Goal: Information Seeking & Learning: Learn about a topic

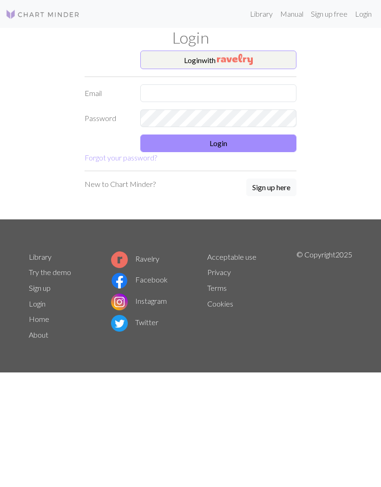
click at [258, 57] on button "Login with" at bounding box center [218, 60] width 156 height 19
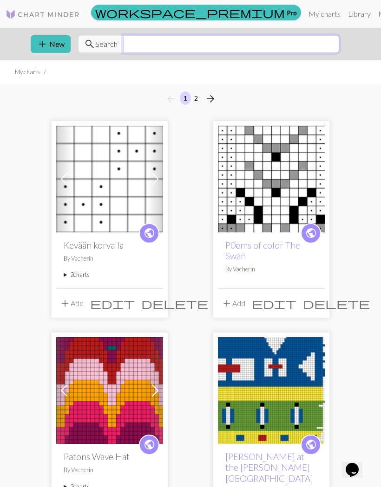
click at [265, 50] on input "text" at bounding box center [231, 44] width 216 height 18
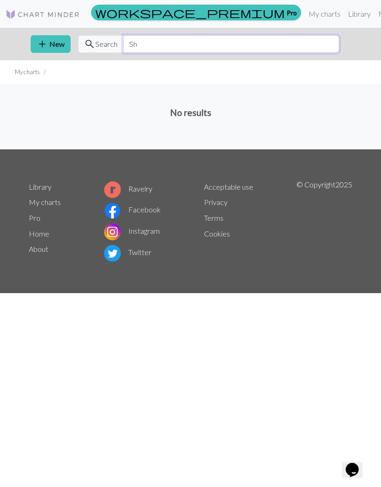
type input "S"
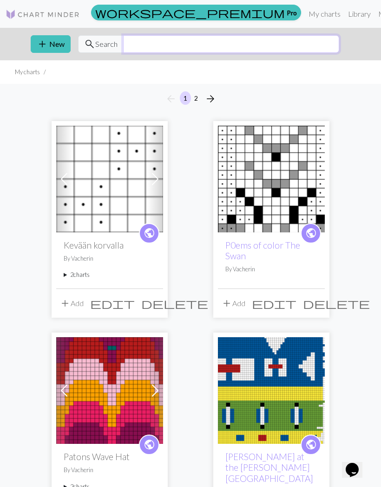
click at [283, 44] on input "text" at bounding box center [231, 44] width 216 height 18
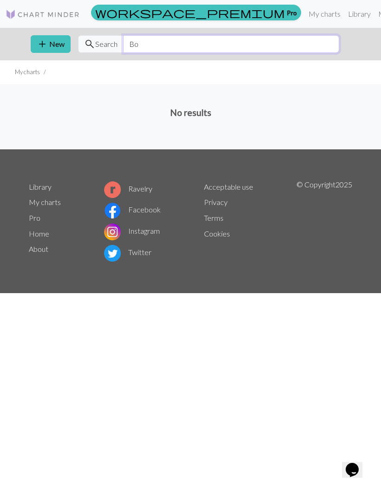
type input "B"
type input "D"
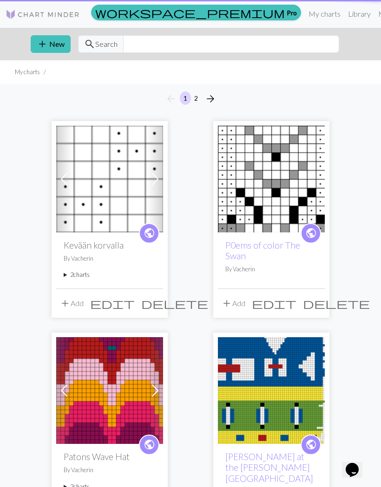
click at [344, 19] on link "Library" at bounding box center [359, 14] width 30 height 19
click at [344, 16] on link "Library" at bounding box center [359, 14] width 30 height 19
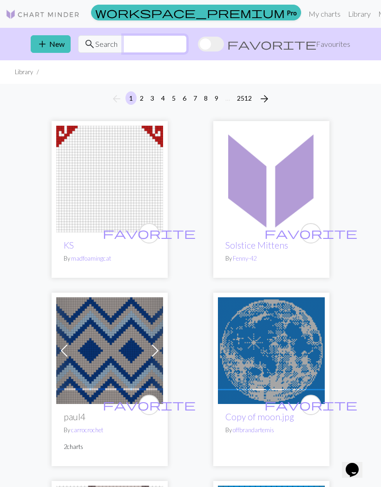
click at [157, 43] on input "text" at bounding box center [155, 44] width 64 height 18
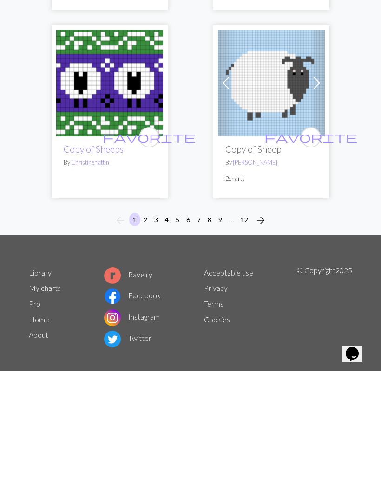
scroll to position [4495, 0]
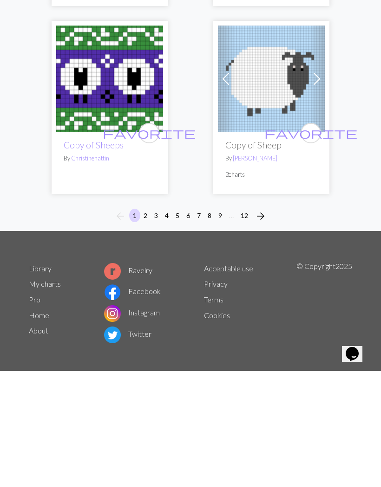
click at [264, 326] on span "arrow_forward" at bounding box center [260, 332] width 11 height 13
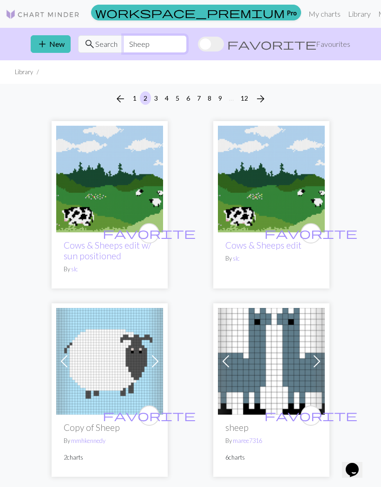
click at [185, 47] on input "Sheep" at bounding box center [155, 44] width 64 height 18
type input "S"
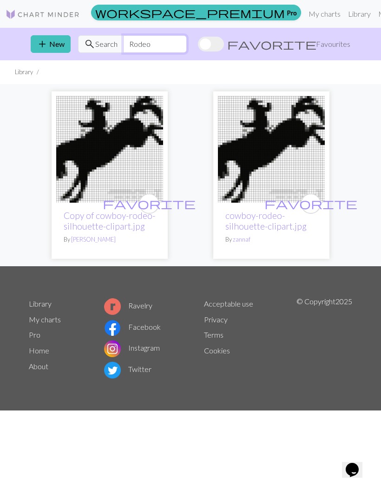
click at [187, 45] on input "Rodeo" at bounding box center [155, 44] width 64 height 18
type input "R"
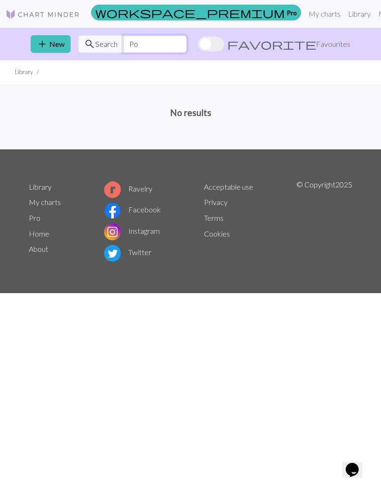
type input "P"
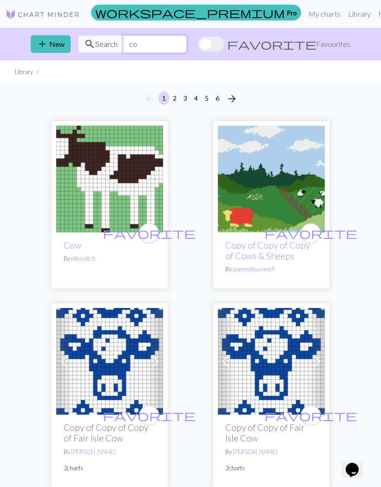
type input "c"
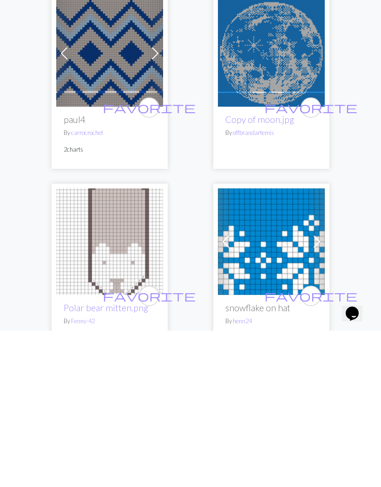
scroll to position [149, 0]
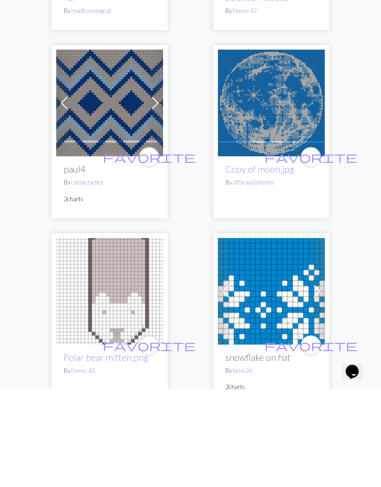
click at [277, 262] on link "Copy of moon.jpg" at bounding box center [259, 267] width 69 height 11
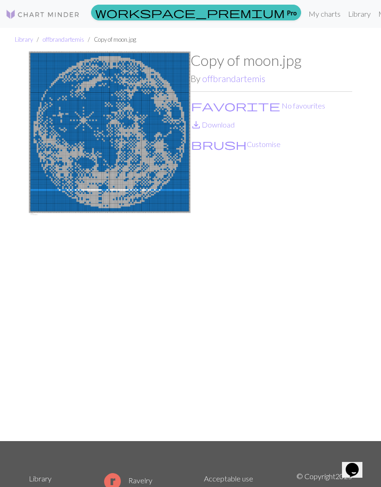
click at [203, 110] on button "favorite No favourites" at bounding box center [257, 106] width 135 height 12
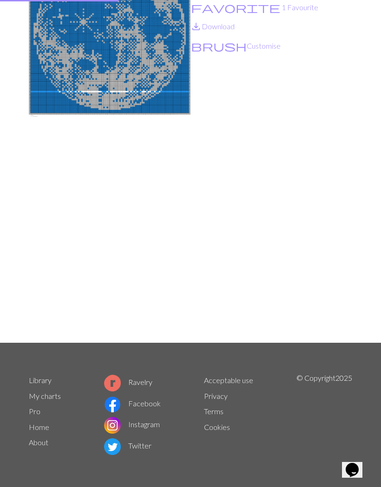
scroll to position [27, 0]
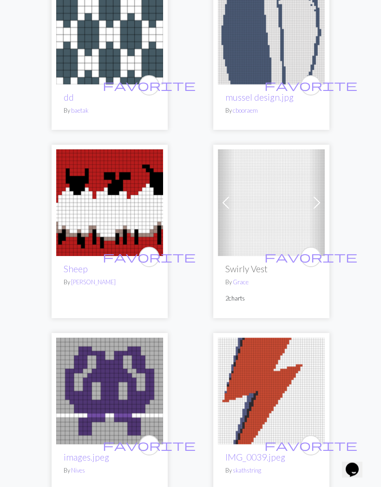
scroll to position [1652, 0]
click at [148, 250] on span "favorite" at bounding box center [149, 257] width 93 height 14
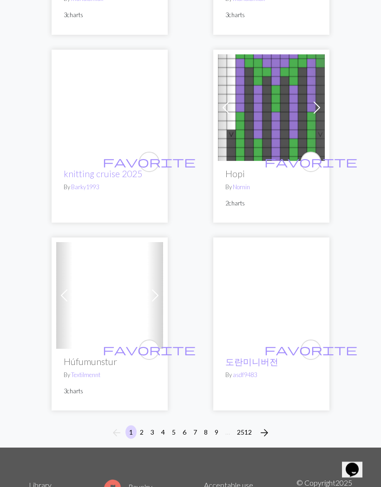
scroll to position [4379, 0]
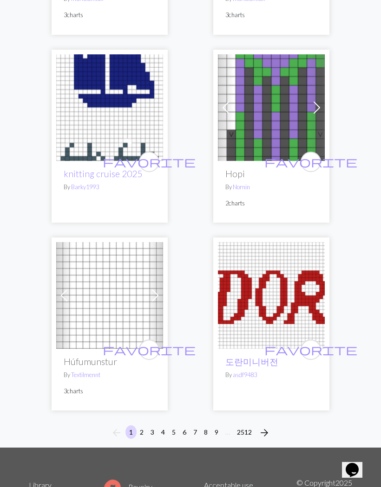
click at [271, 426] on button "arrow_forward" at bounding box center [264, 433] width 19 height 15
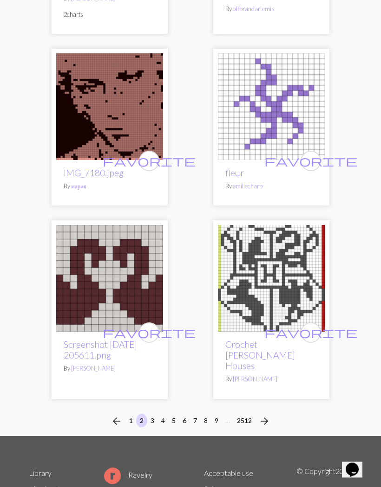
scroll to position [4408, 0]
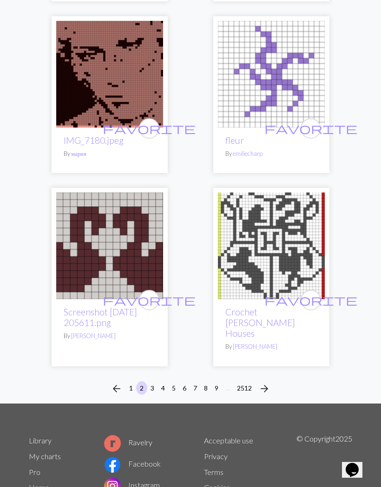
click at [269, 382] on span "arrow_forward" at bounding box center [263, 388] width 11 height 13
click at [267, 382] on span "arrow_forward" at bounding box center [263, 388] width 11 height 13
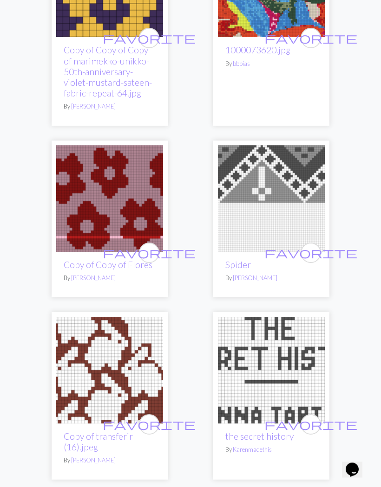
scroll to position [2193, 0]
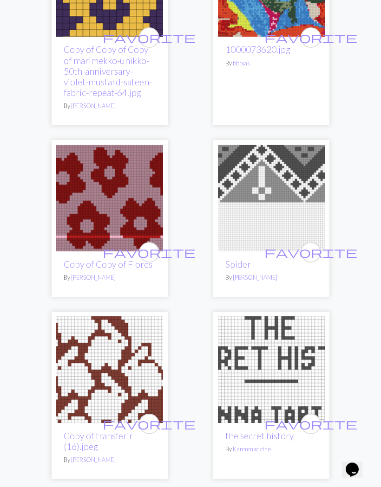
click at [285, 358] on img at bounding box center [271, 370] width 107 height 107
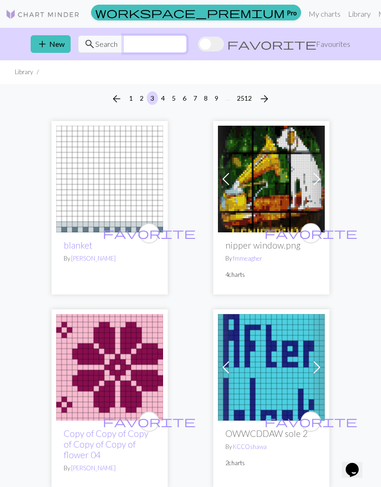
click at [155, 43] on input "text" at bounding box center [155, 44] width 64 height 18
type input "Penguin"
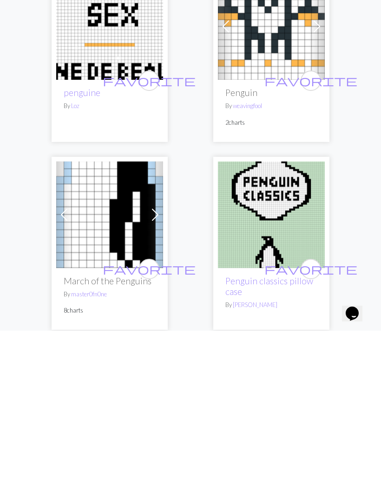
scroll to position [193, 0]
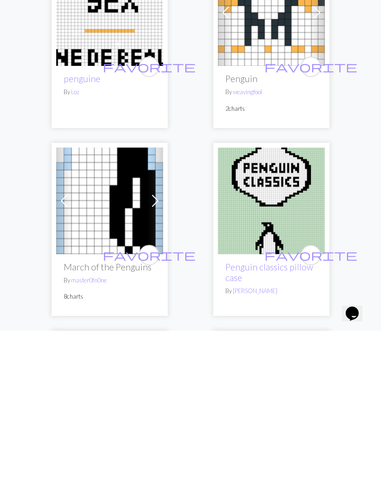
click at [297, 304] on img at bounding box center [271, 357] width 107 height 107
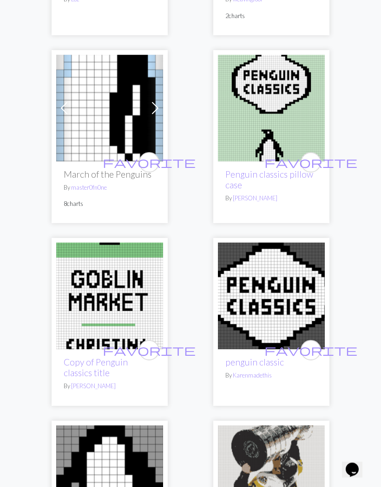
scroll to position [442, 0]
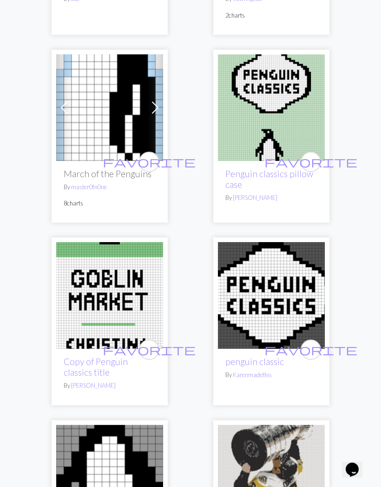
click at [314, 343] on span "favorite" at bounding box center [310, 350] width 93 height 14
click at [282, 295] on img at bounding box center [271, 295] width 107 height 107
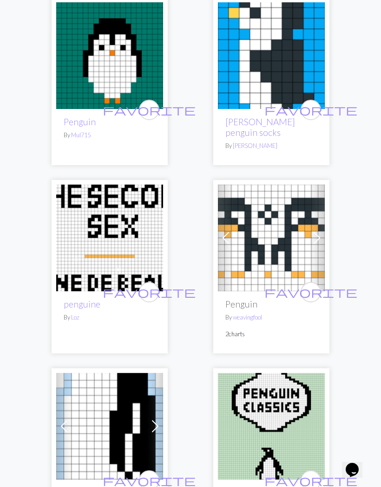
scroll to position [126, 0]
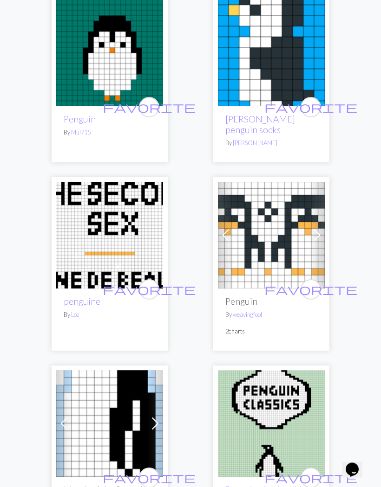
click at [137, 231] on img at bounding box center [109, 235] width 107 height 107
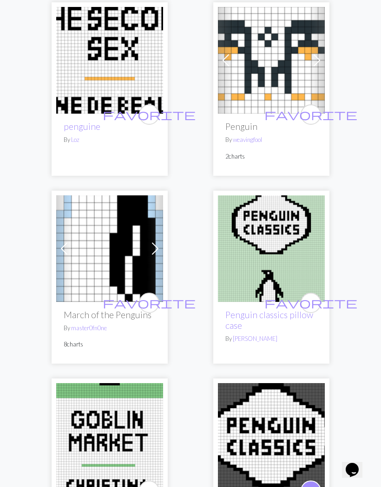
scroll to position [334, 0]
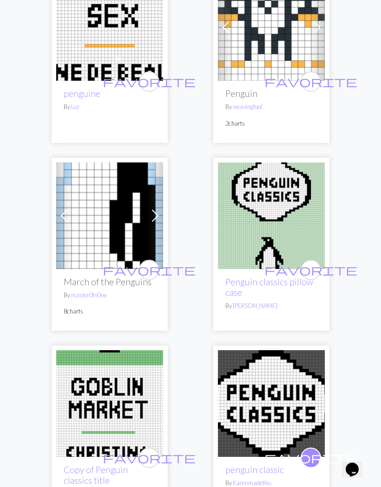
click at [306, 263] on span "favorite" at bounding box center [310, 270] width 93 height 14
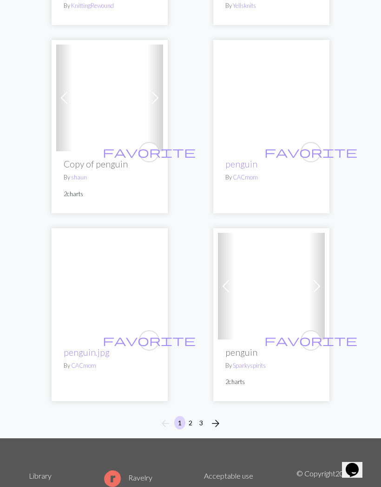
scroll to position [4396, 0]
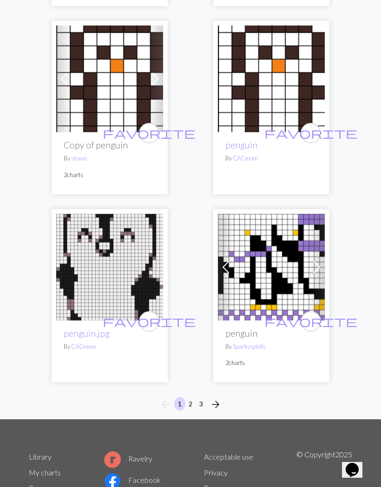
click at [221, 398] on span "arrow_forward" at bounding box center [215, 404] width 11 height 13
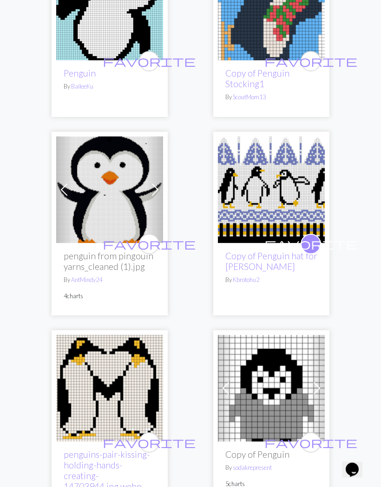
scroll to position [2094, 0]
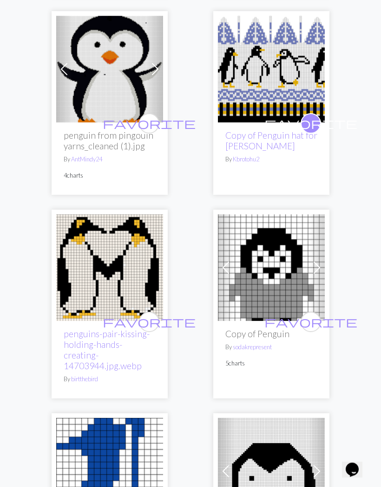
click at [155, 312] on button "favorite" at bounding box center [149, 322] width 20 height 20
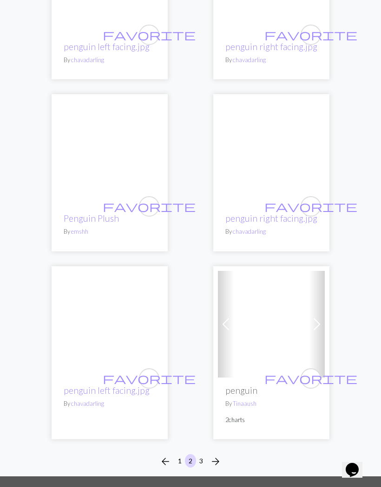
scroll to position [4342, 0]
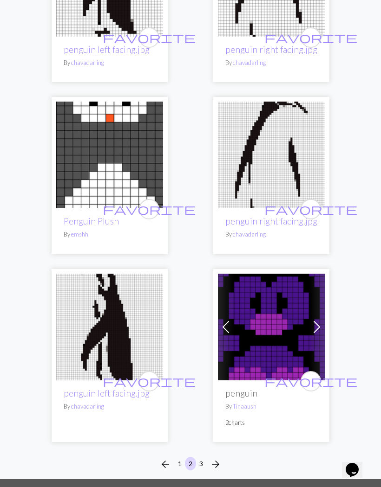
click at [223, 457] on button "arrow_forward" at bounding box center [215, 464] width 19 height 15
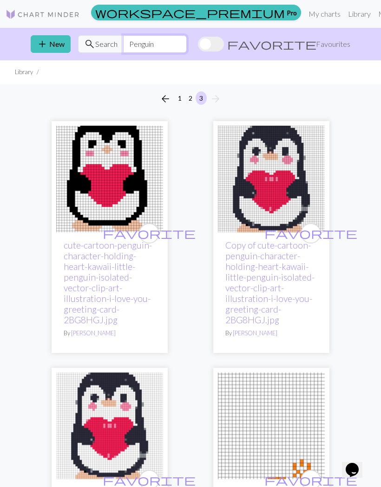
click at [187, 49] on input "Penguin" at bounding box center [155, 44] width 64 height 18
type input "P"
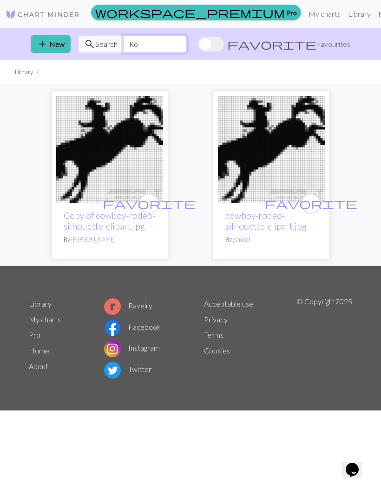
type input "R"
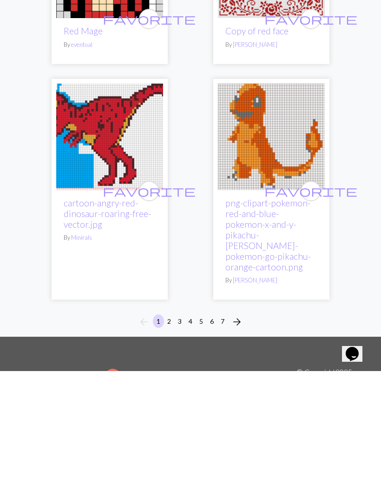
scroll to position [4545, 0]
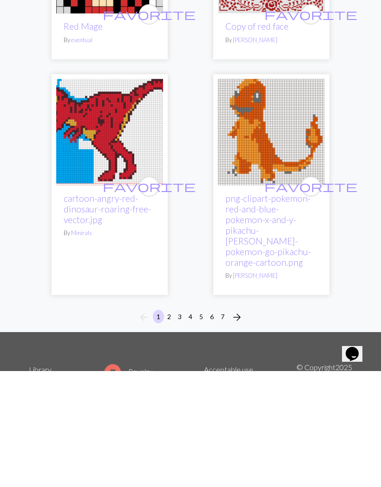
click at [242, 427] on span "arrow_forward" at bounding box center [236, 433] width 11 height 13
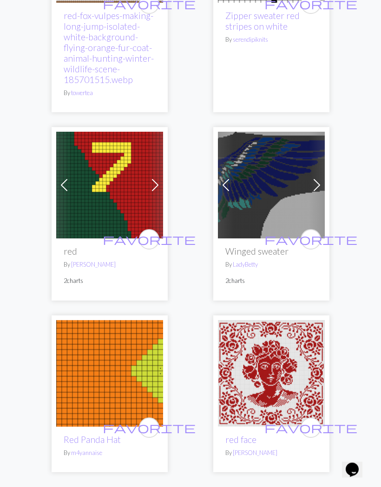
scroll to position [4332, 0]
click at [238, 487] on span "arrow_forward" at bounding box center [236, 494] width 11 height 13
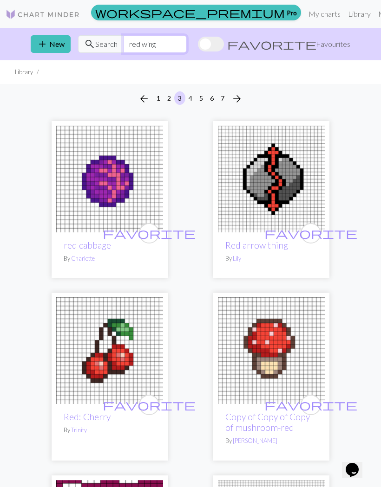
click at [183, 41] on input "red wing" at bounding box center [155, 44] width 64 height 18
type input "r"
type input "M"
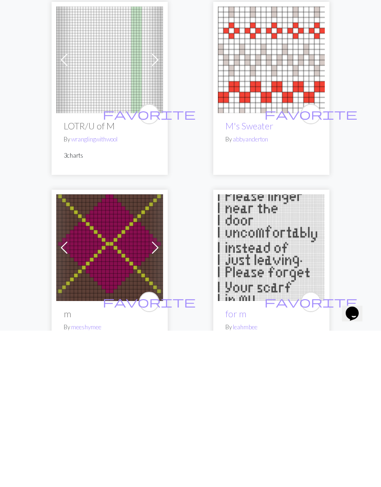
scroll to position [2973, 0]
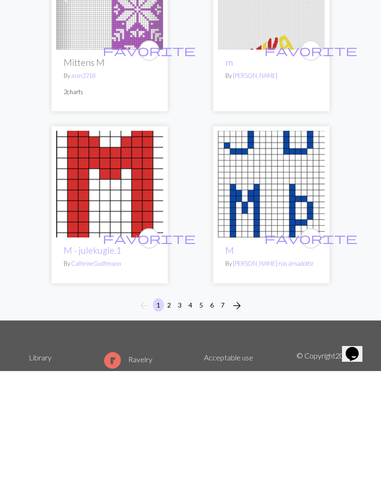
click at [244, 414] on button "arrow_forward" at bounding box center [236, 421] width 19 height 15
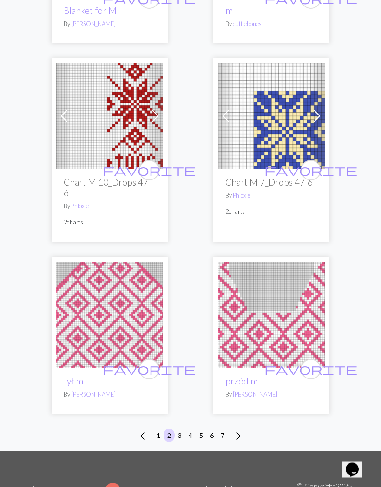
scroll to position [4263, 0]
click at [241, 430] on span "arrow_forward" at bounding box center [236, 436] width 11 height 13
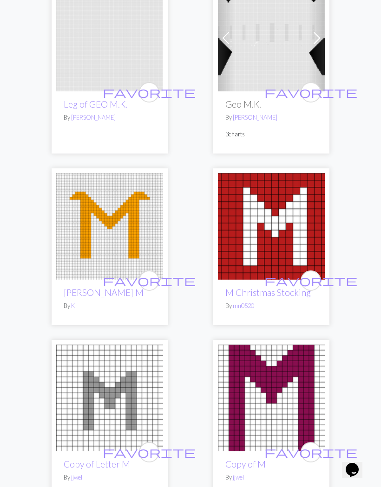
scroll to position [3037, 0]
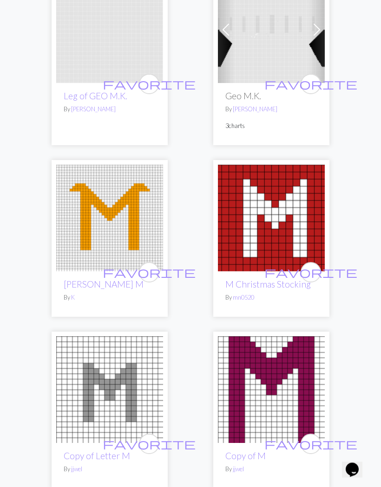
click at [149, 271] on span "favorite" at bounding box center [149, 272] width 93 height 14
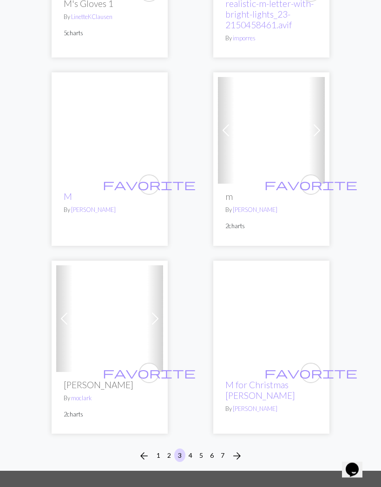
scroll to position [4178, 0]
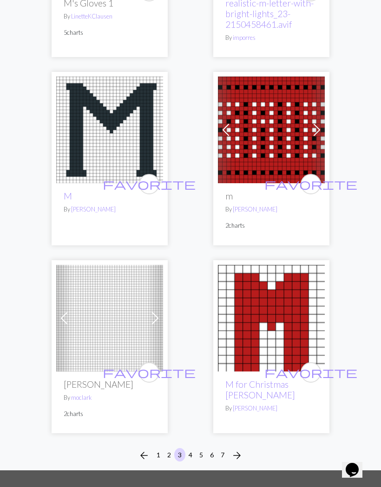
click at [242, 452] on span "arrow_forward" at bounding box center [236, 455] width 11 height 13
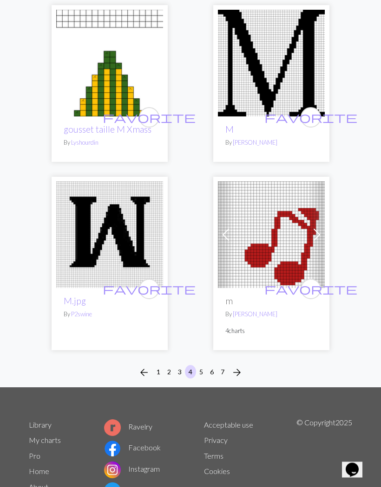
scroll to position [4477, 0]
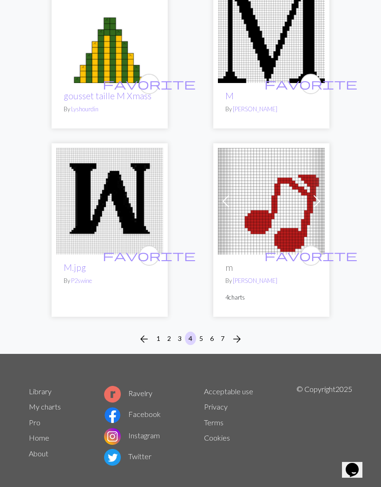
click at [238, 346] on span "arrow_forward" at bounding box center [236, 339] width 11 height 13
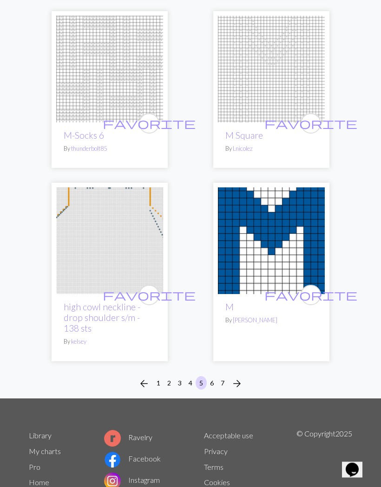
scroll to position [4176, 0]
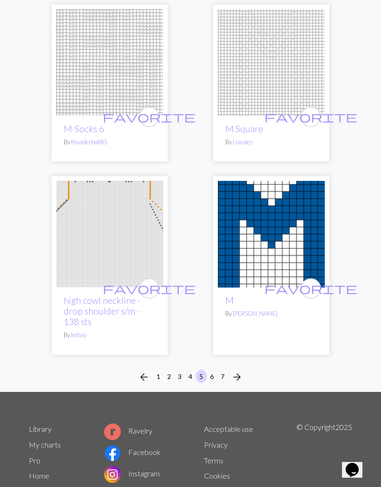
click at [239, 371] on span "arrow_forward" at bounding box center [236, 377] width 11 height 13
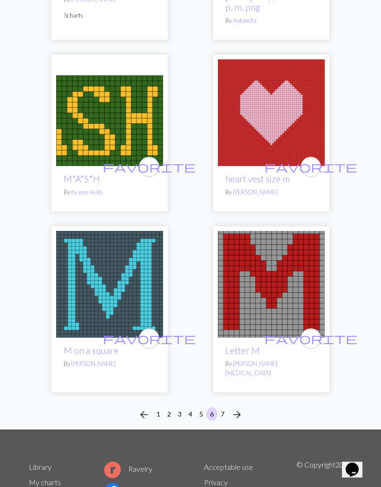
scroll to position [4312, 0]
click at [244, 407] on button "arrow_forward" at bounding box center [236, 414] width 19 height 15
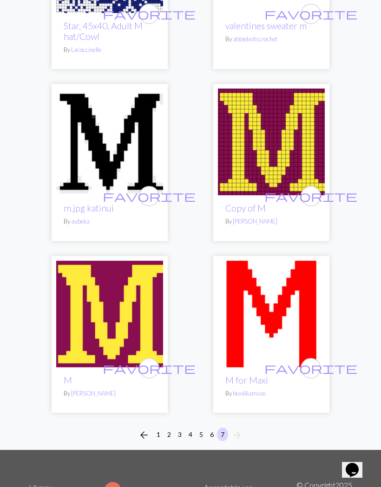
scroll to position [1573, 0]
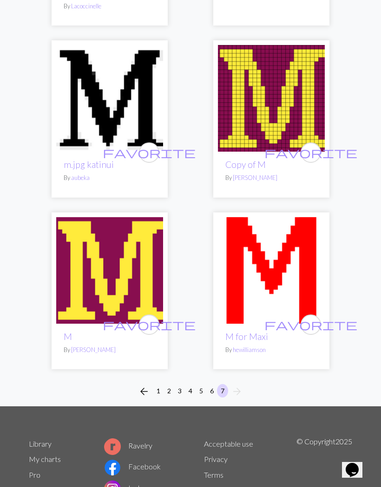
click at [236, 384] on li "arrow_forward" at bounding box center [237, 391] width 18 height 15
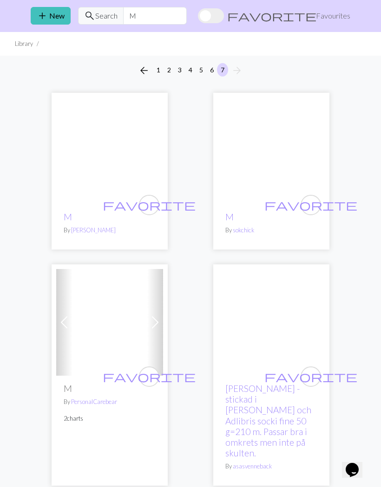
scroll to position [0, 0]
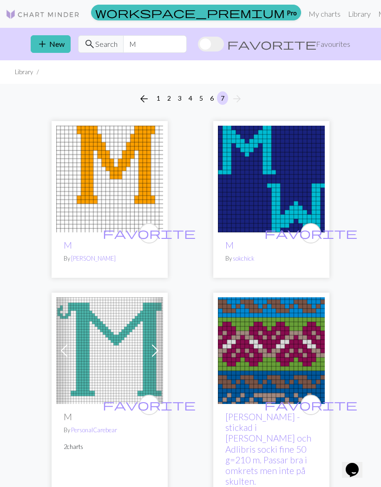
click at [53, 16] on img at bounding box center [43, 14] width 74 height 11
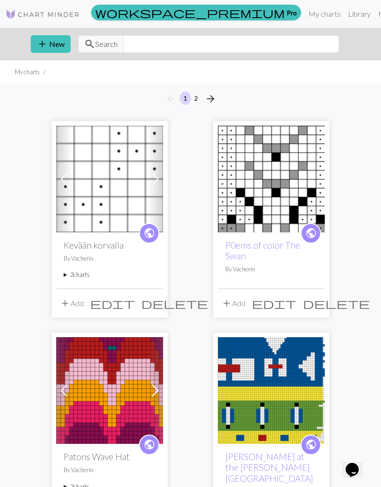
click at [344, 19] on link "Library" at bounding box center [359, 14] width 30 height 19
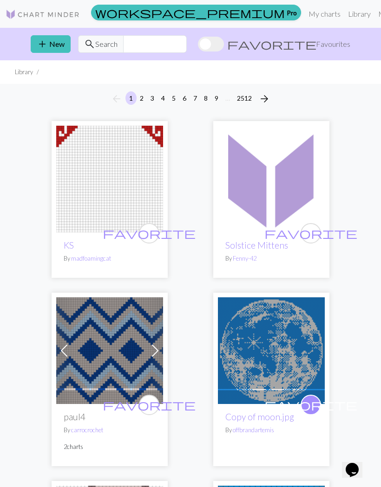
click at [245, 101] on button "2512" at bounding box center [244, 97] width 22 height 13
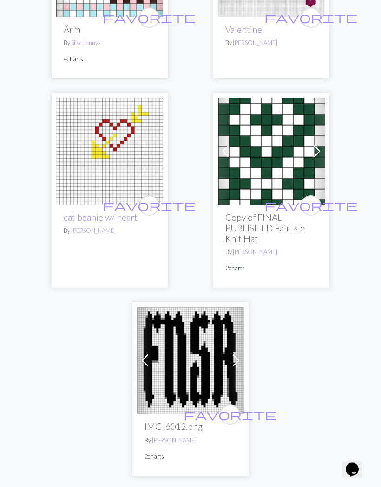
scroll to position [3959, 0]
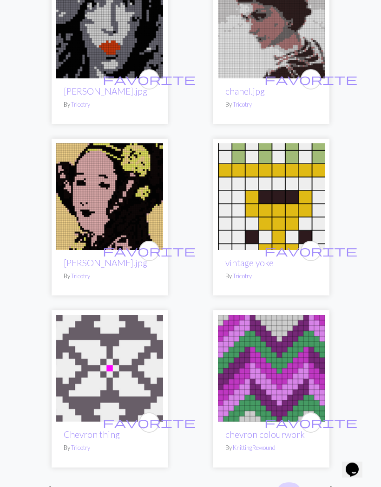
click at [271, 483] on button "2510" at bounding box center [267, 489] width 22 height 13
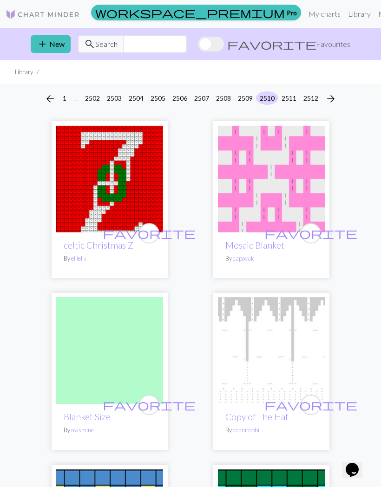
click at [333, 43] on span "Favourites" at bounding box center [333, 44] width 34 height 11
click at [198, 45] on input "favorite Favourites" at bounding box center [198, 45] width 0 height 0
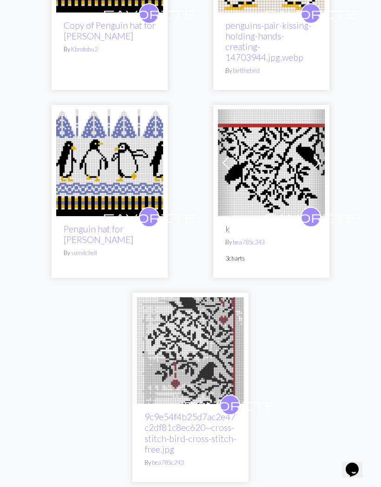
scroll to position [1911, 0]
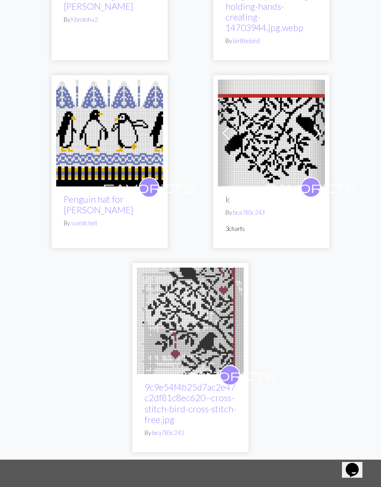
click at [272, 194] on h2 "k" at bounding box center [271, 199] width 92 height 11
click at [293, 110] on img at bounding box center [271, 133] width 107 height 107
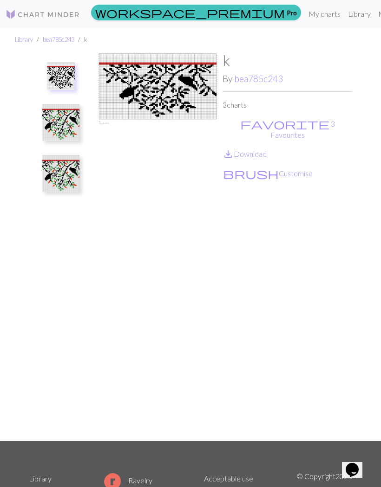
click at [63, 168] on img at bounding box center [60, 173] width 37 height 37
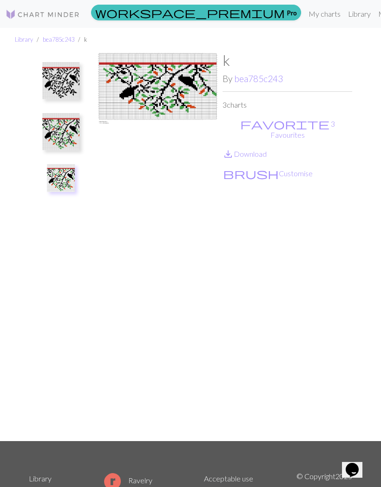
click at [58, 141] on img at bounding box center [60, 131] width 37 height 37
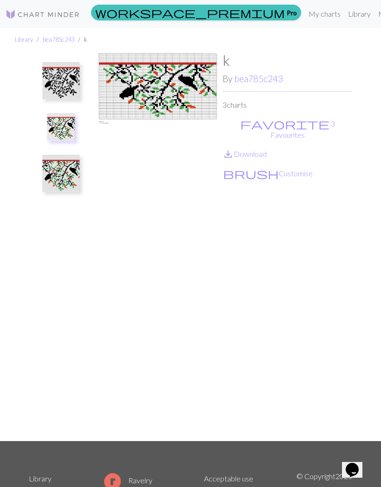
click at [58, 87] on img at bounding box center [60, 80] width 37 height 37
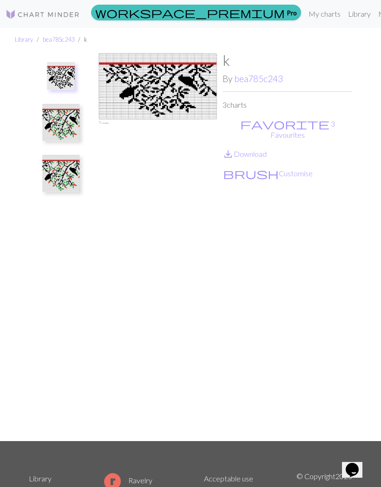
click at [41, 12] on img at bounding box center [43, 14] width 74 height 11
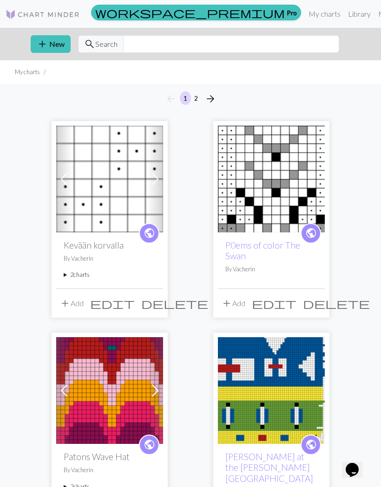
click at [304, 17] on link "My charts" at bounding box center [323, 14] width 39 height 19
click at [344, 15] on link "Library" at bounding box center [359, 14] width 30 height 19
click at [344, 9] on link "Library" at bounding box center [359, 14] width 30 height 19
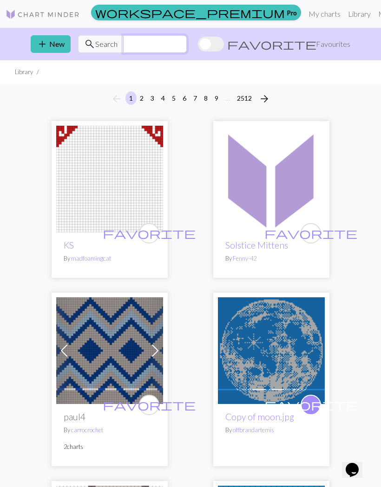
click at [187, 44] on input "text" at bounding box center [155, 44] width 64 height 18
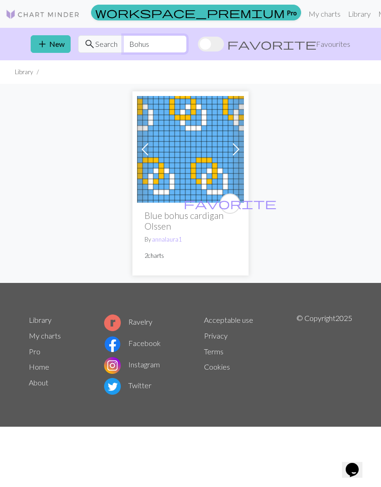
type input "Bohus"
click at [196, 149] on img at bounding box center [190, 149] width 107 height 107
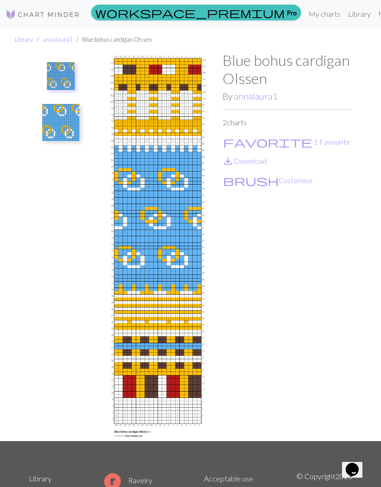
click at [235, 141] on button "favorite 1 Favourite" at bounding box center [286, 142] width 128 height 12
